Goal: Task Accomplishment & Management: Use online tool/utility

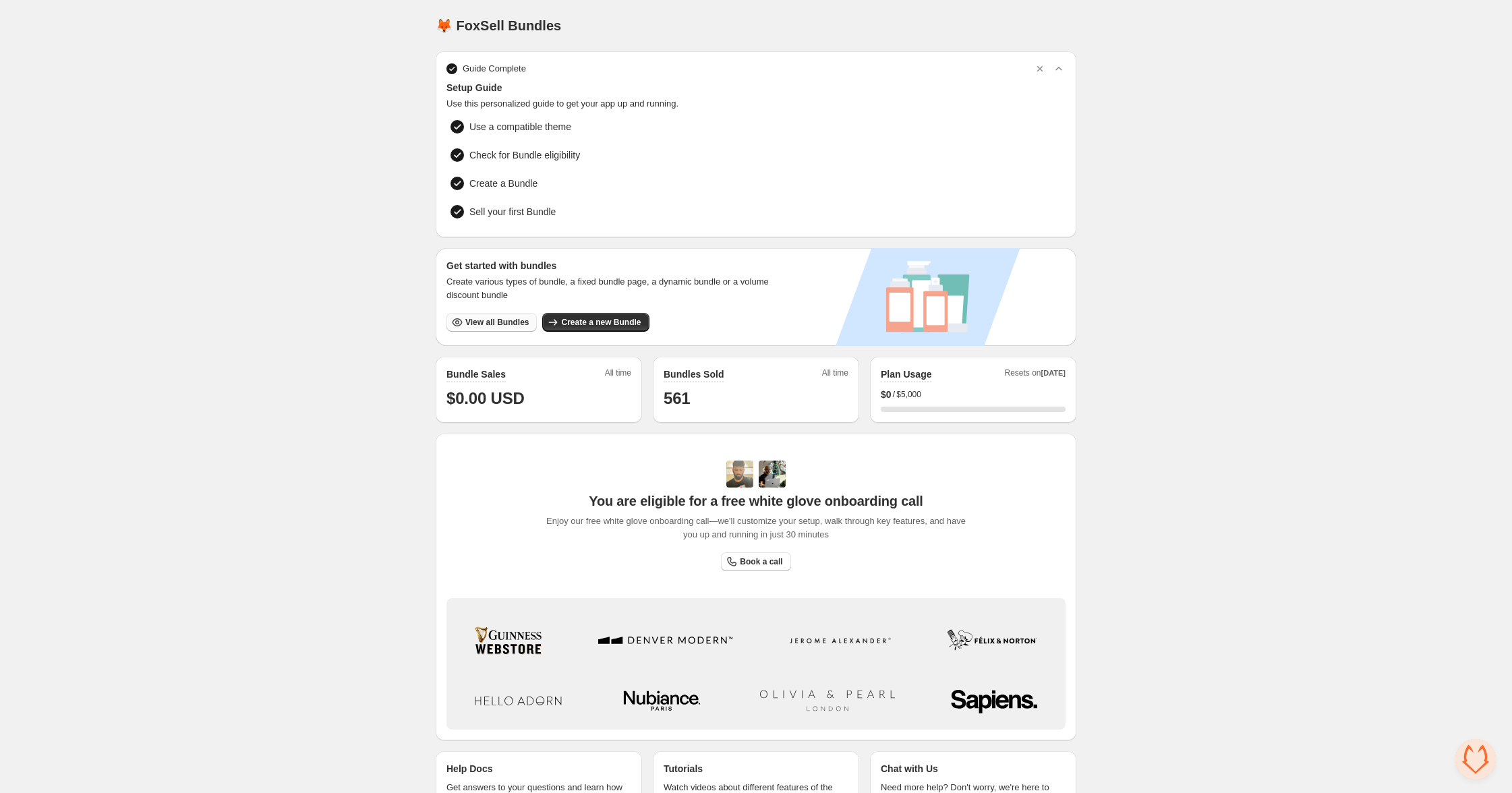
click at [480, 317] on span "View all Bundles" at bounding box center [497, 322] width 63 height 11
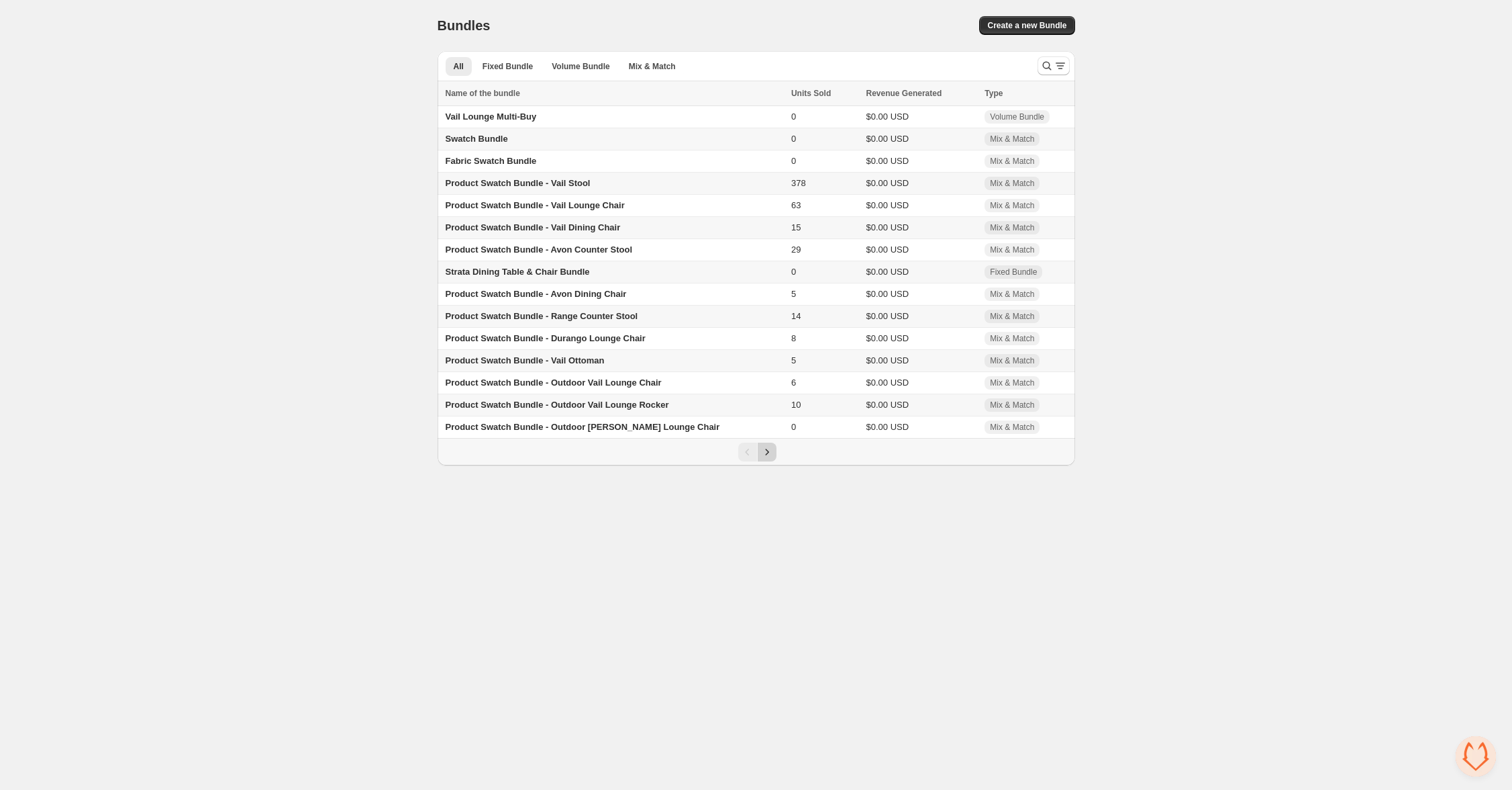
click at [767, 459] on icon "Next" at bounding box center [767, 452] width 13 height 13
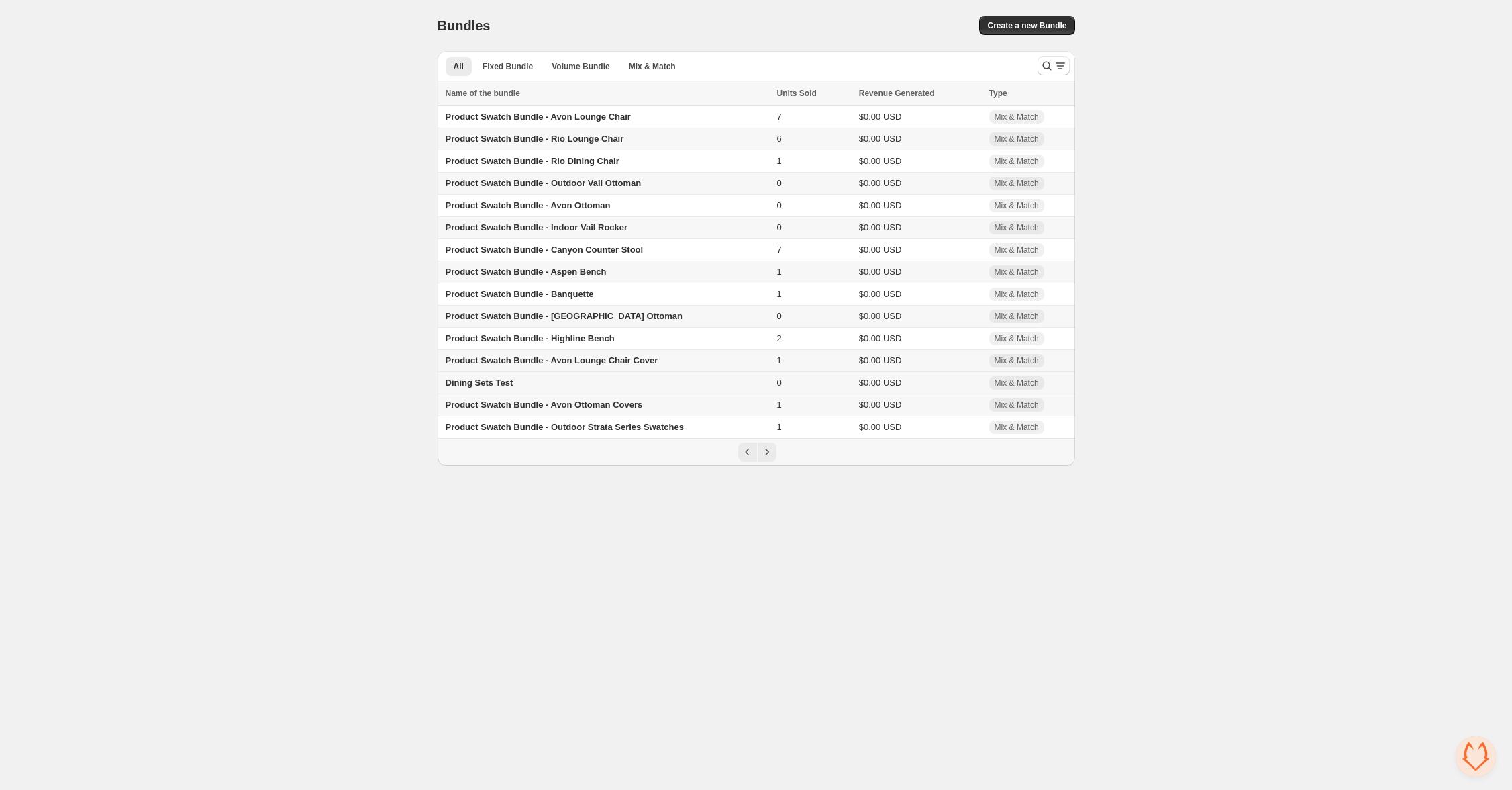
click at [501, 387] on span "Dining Sets Test" at bounding box center [480, 383] width 68 height 10
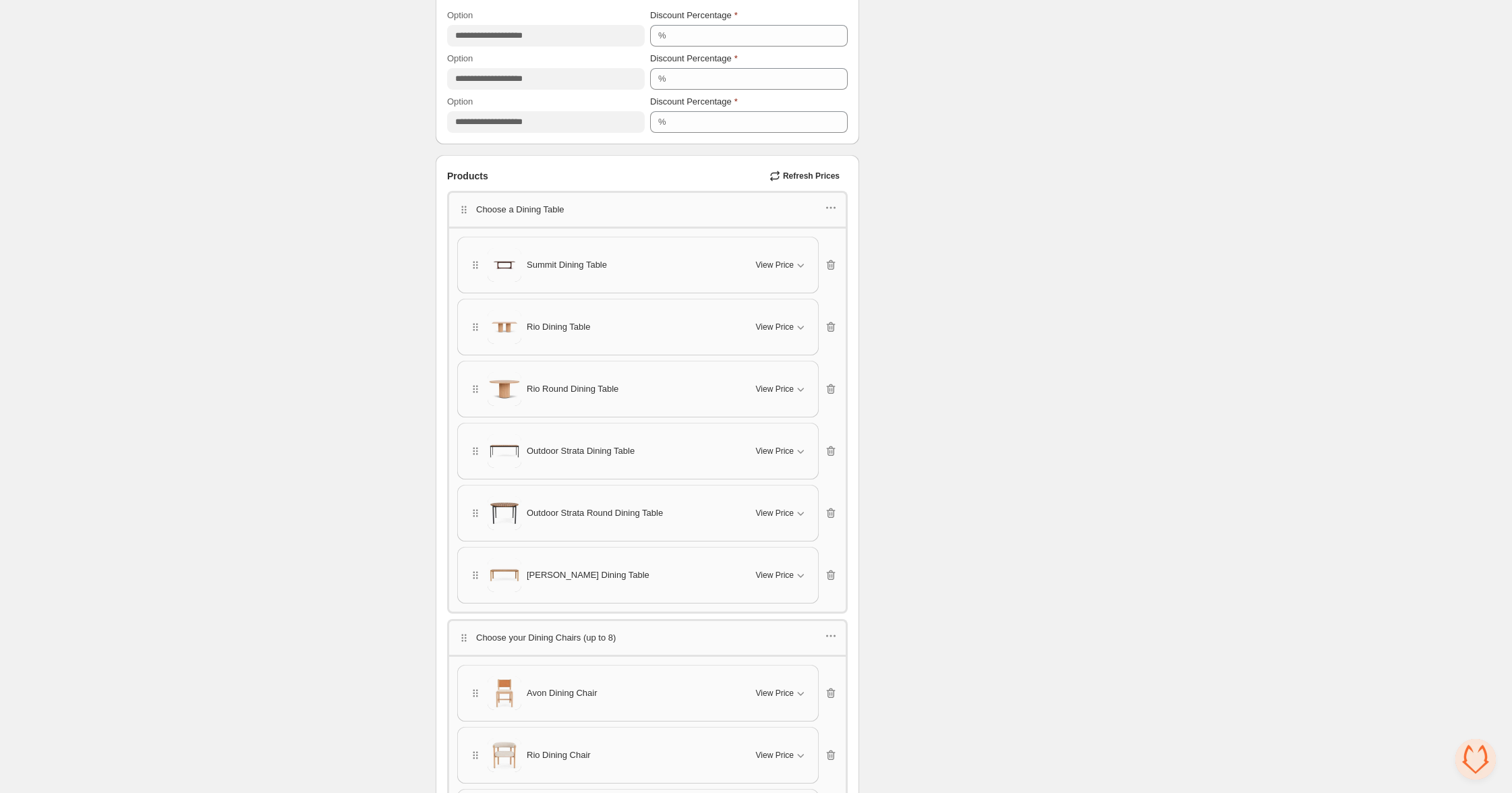
scroll to position [586, 0]
click at [834, 205] on icon "button" at bounding box center [834, 205] width 2 height 2
click at [825, 254] on span "Edit products" at bounding box center [837, 253] width 73 height 13
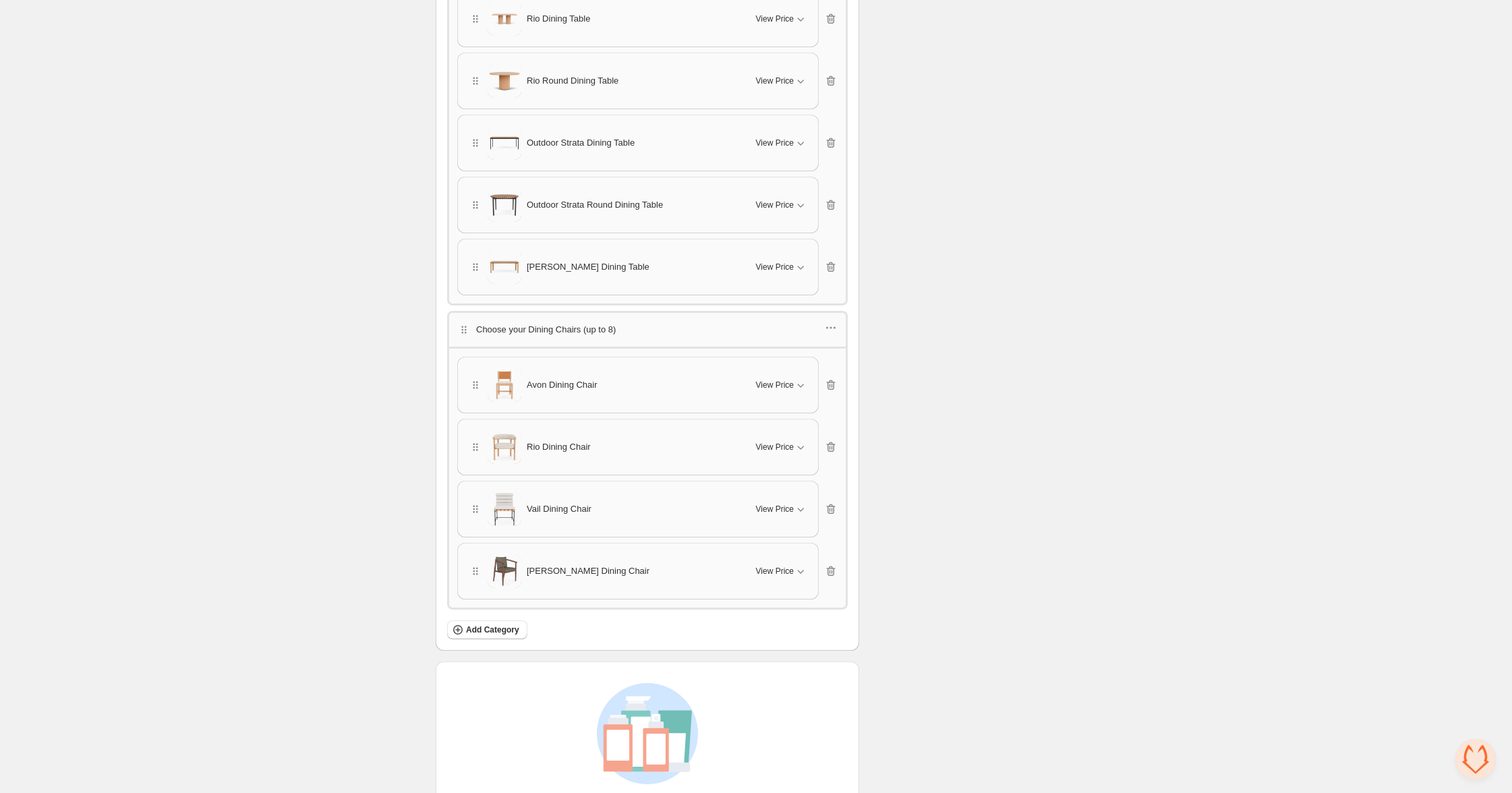
scroll to position [955, 0]
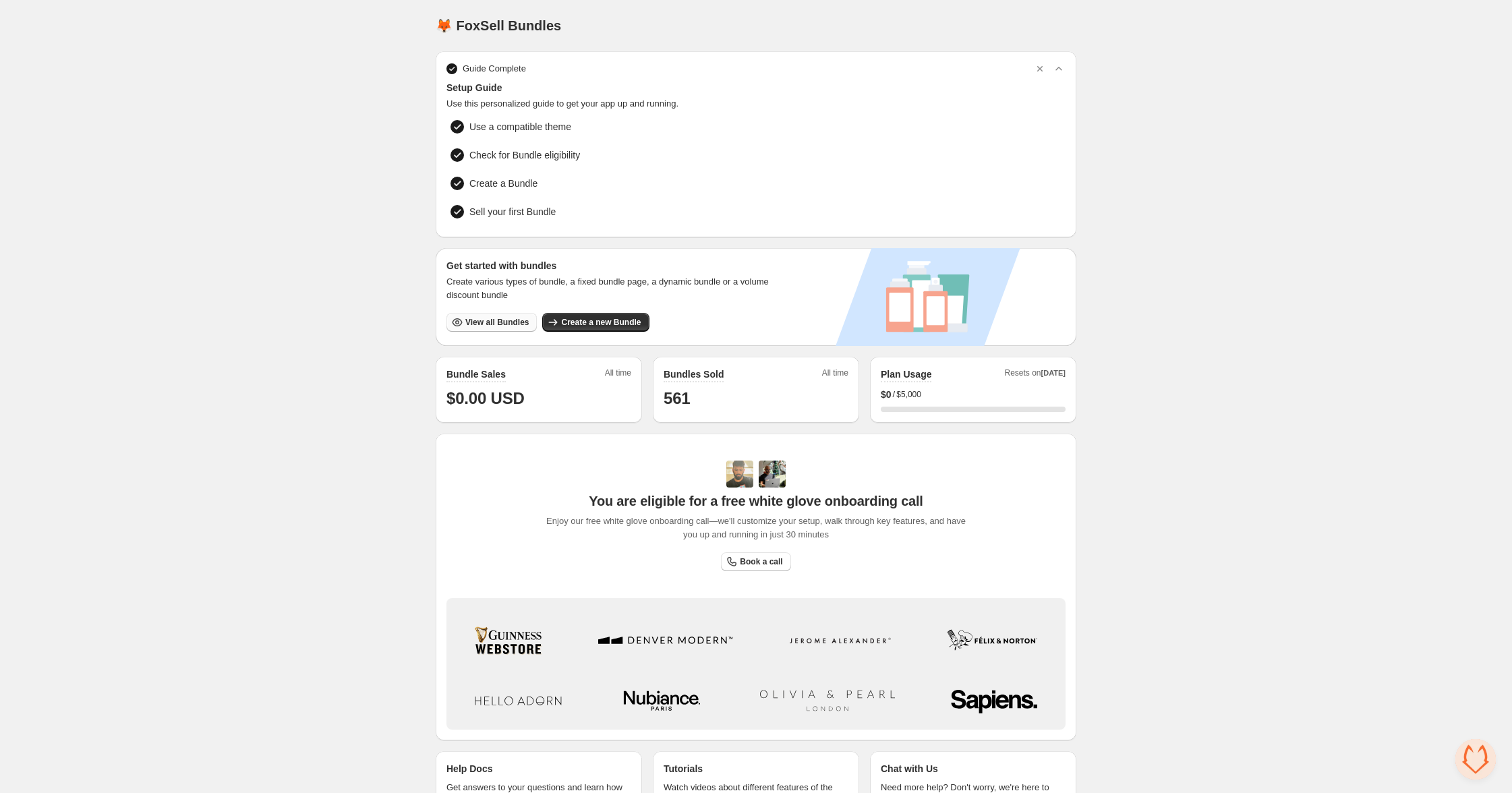
click at [495, 319] on span "View all Bundles" at bounding box center [497, 322] width 63 height 11
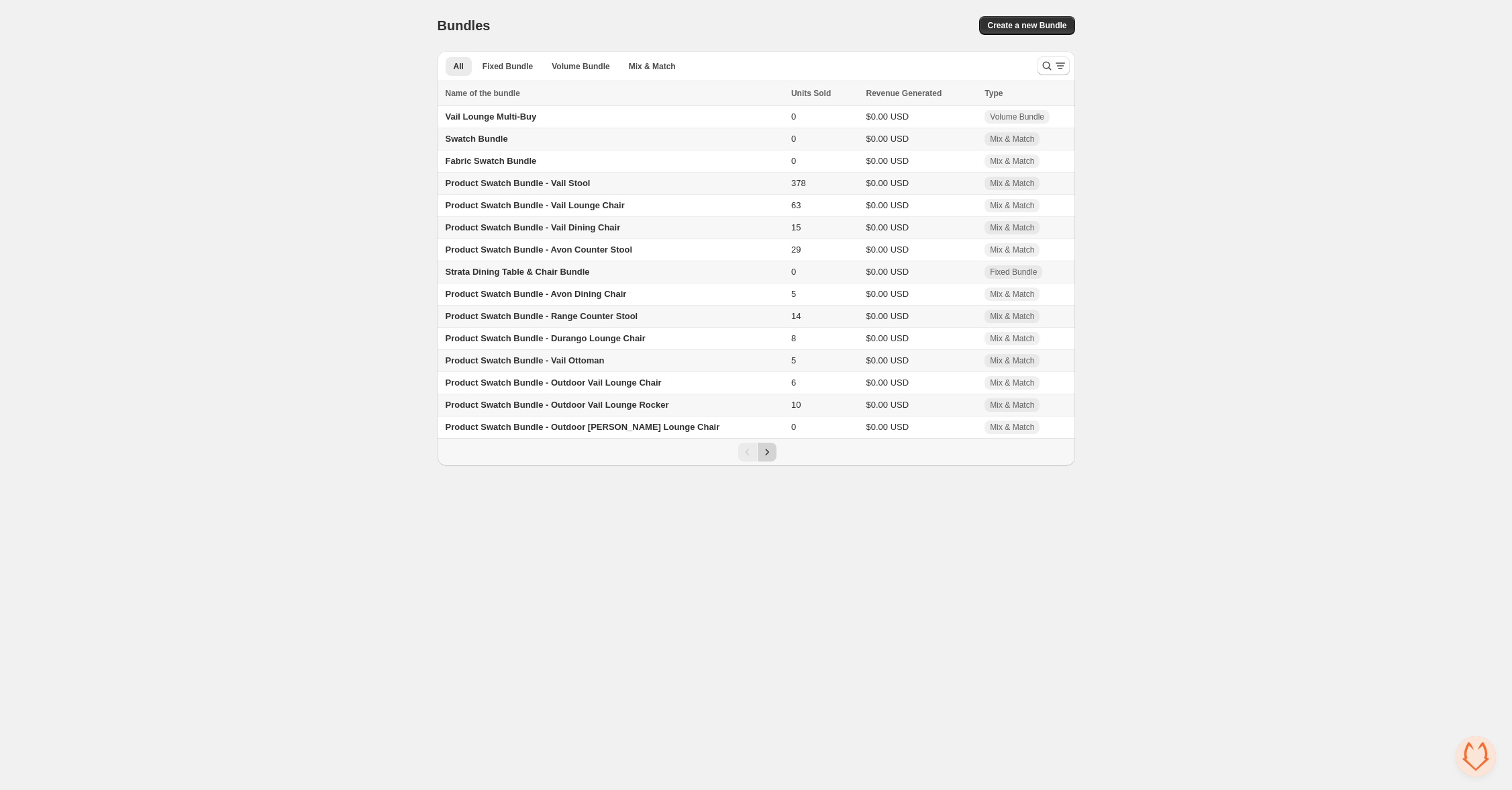
click at [770, 458] on icon "Next" at bounding box center [767, 452] width 13 height 13
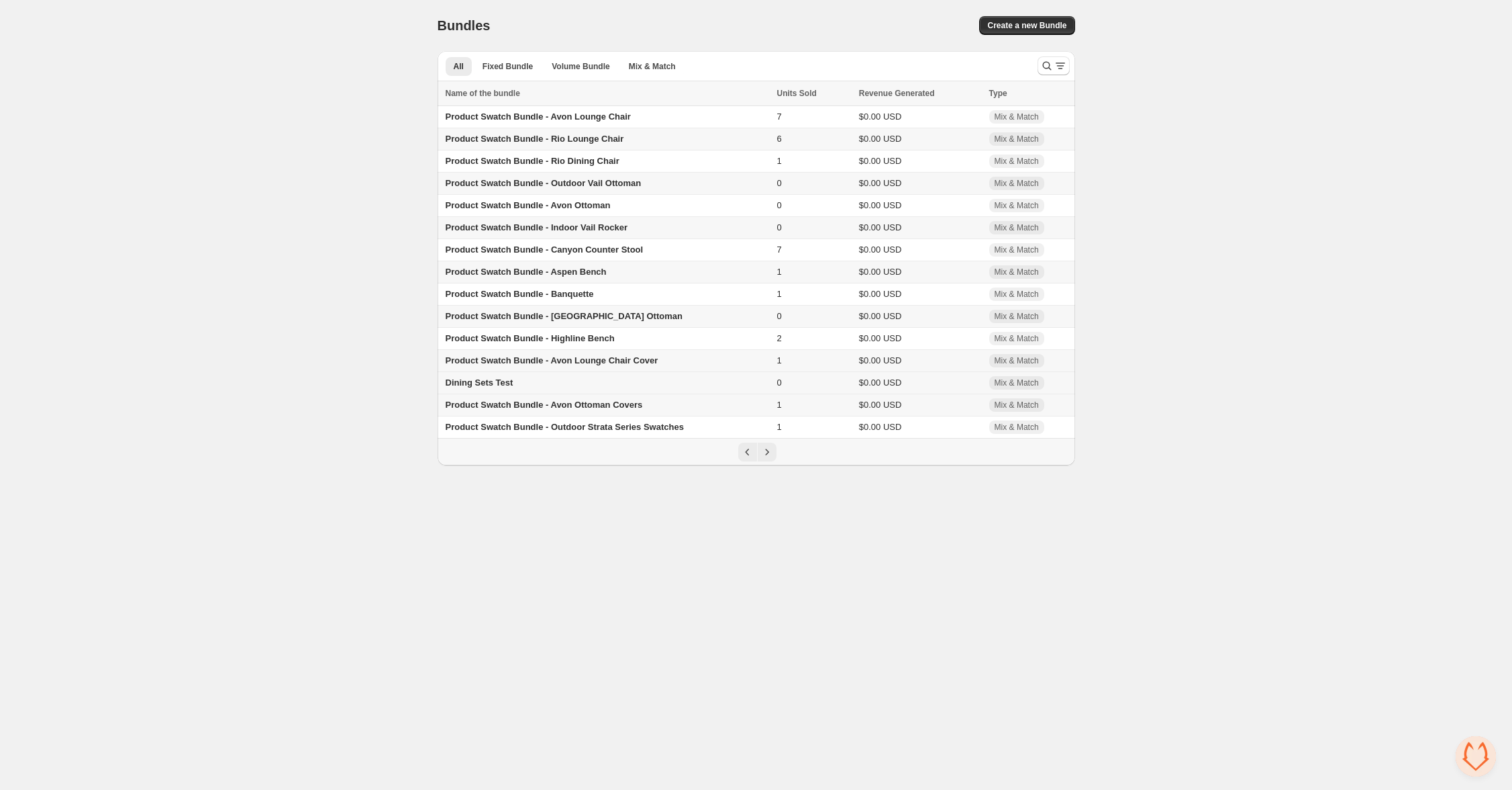
click at [470, 387] on span "Dining Sets Test" at bounding box center [480, 383] width 68 height 10
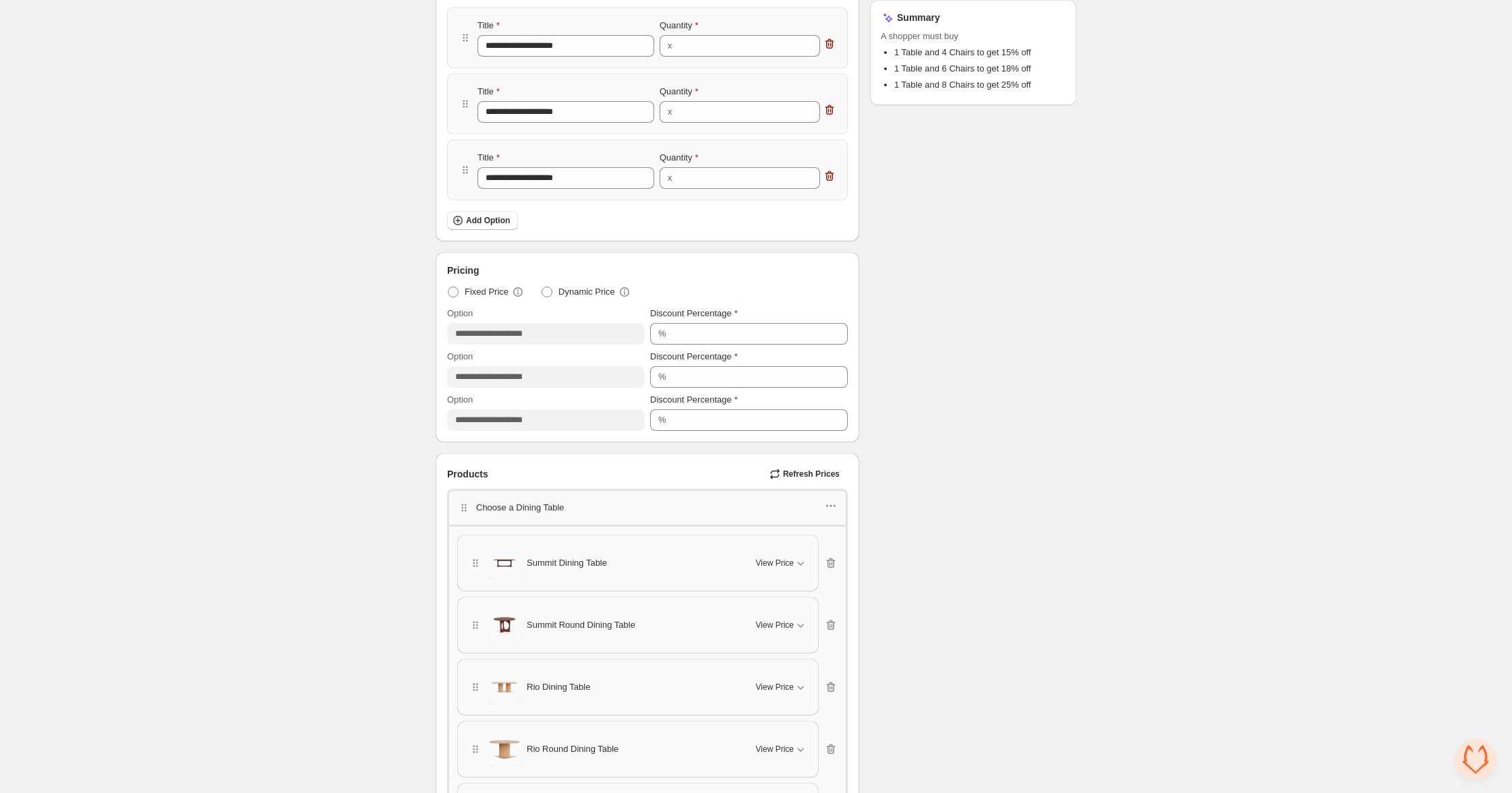
scroll to position [234, 0]
